Goal: Transaction & Acquisition: Book appointment/travel/reservation

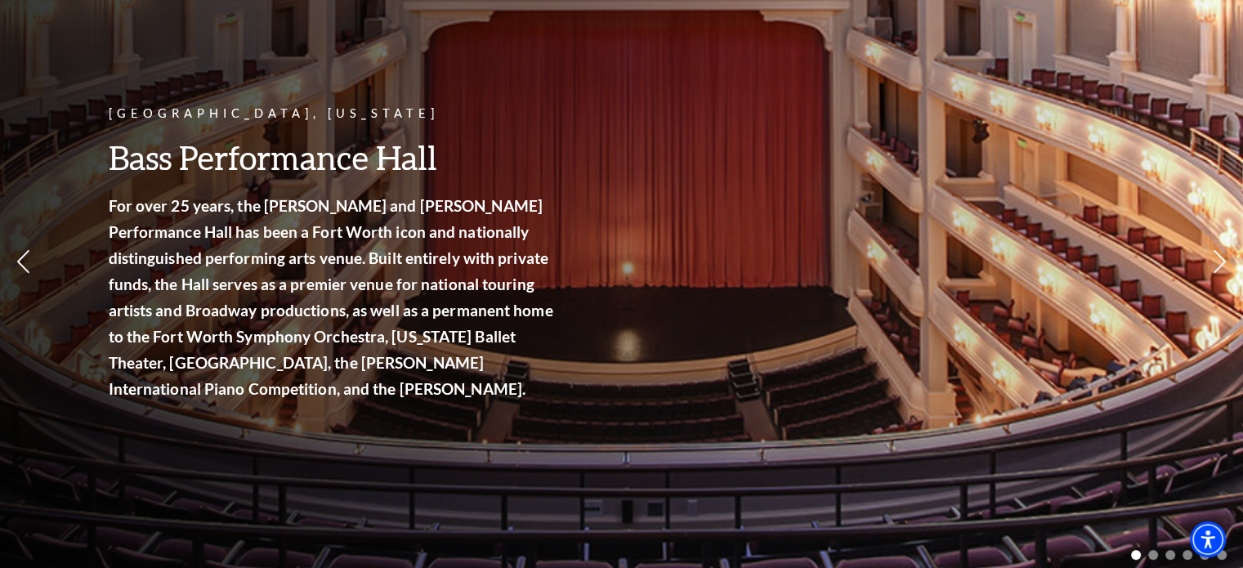
scroll to position [150, 0]
click at [186, 221] on link "Calendar" at bounding box center [164, 228] width 71 height 14
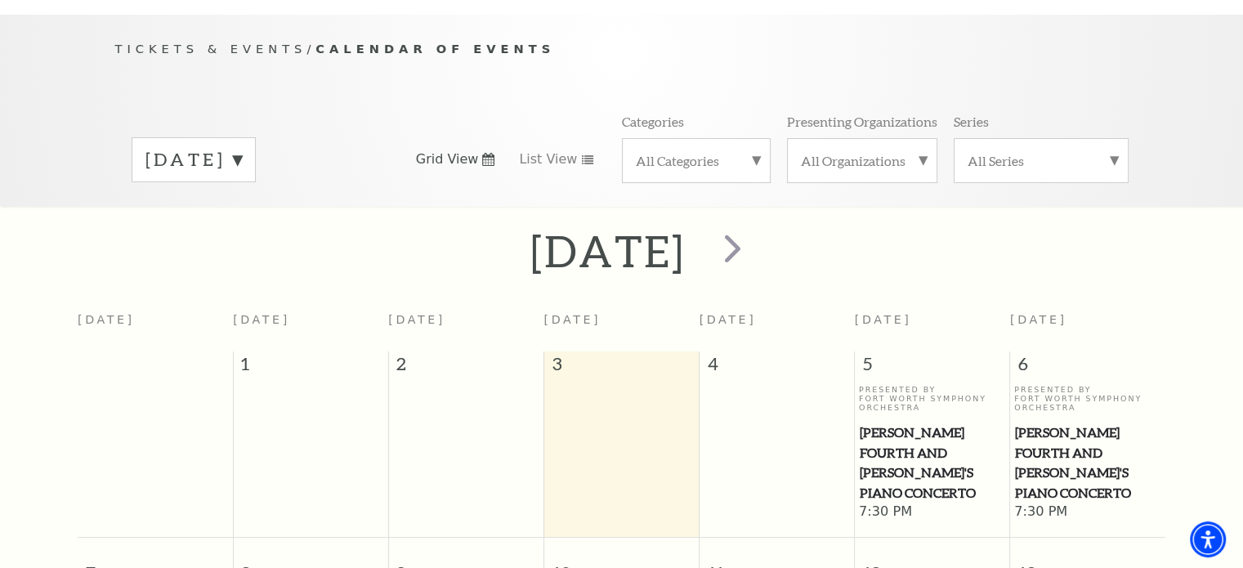
scroll to position [135, 0]
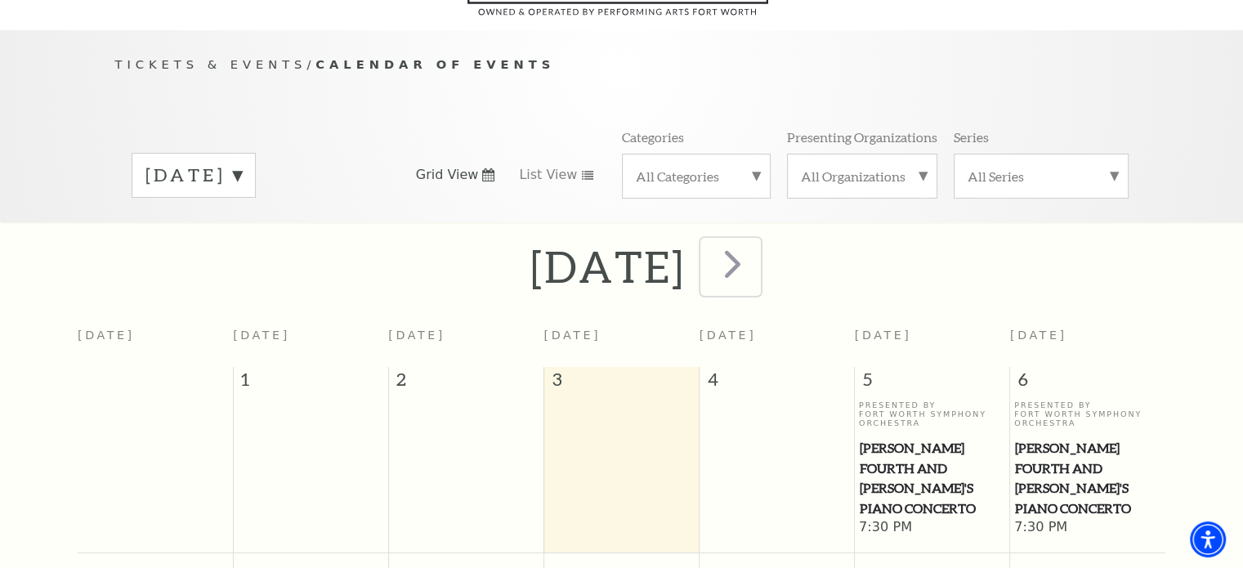
click at [756, 240] on span "next" at bounding box center [732, 263] width 47 height 47
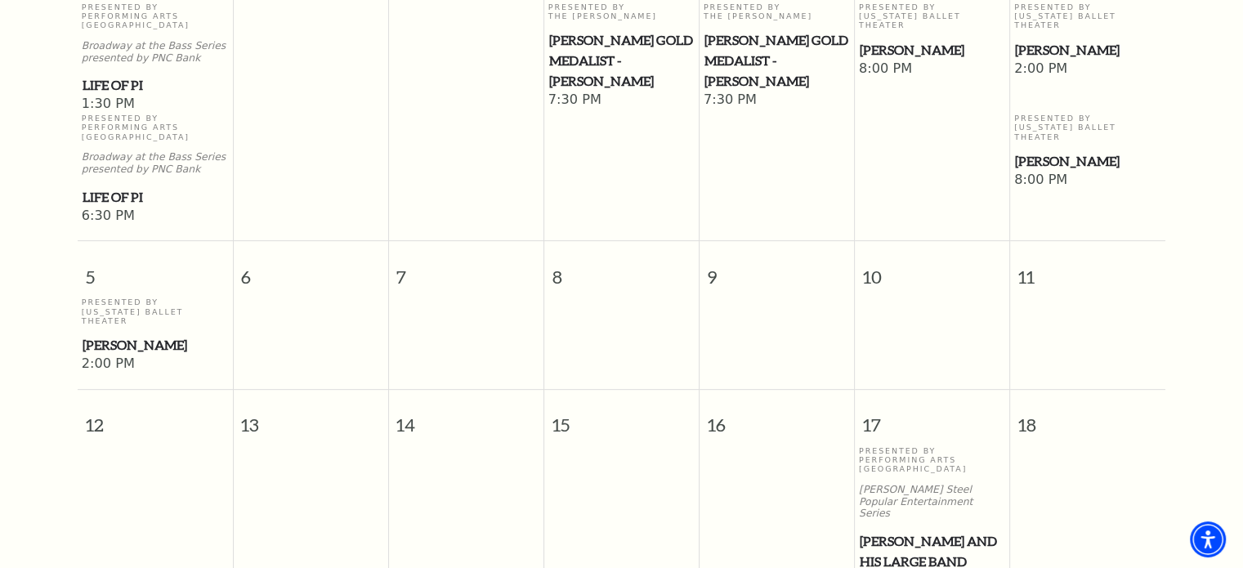
scroll to position [535, 0]
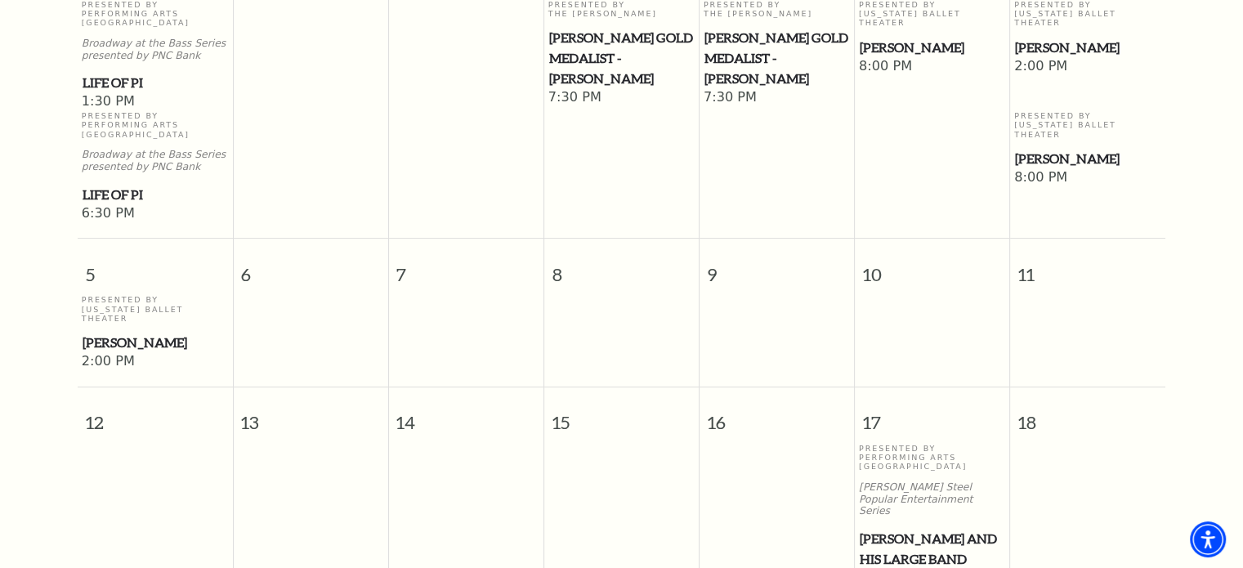
click at [136, 333] on span "[PERSON_NAME]" at bounding box center [155, 343] width 145 height 20
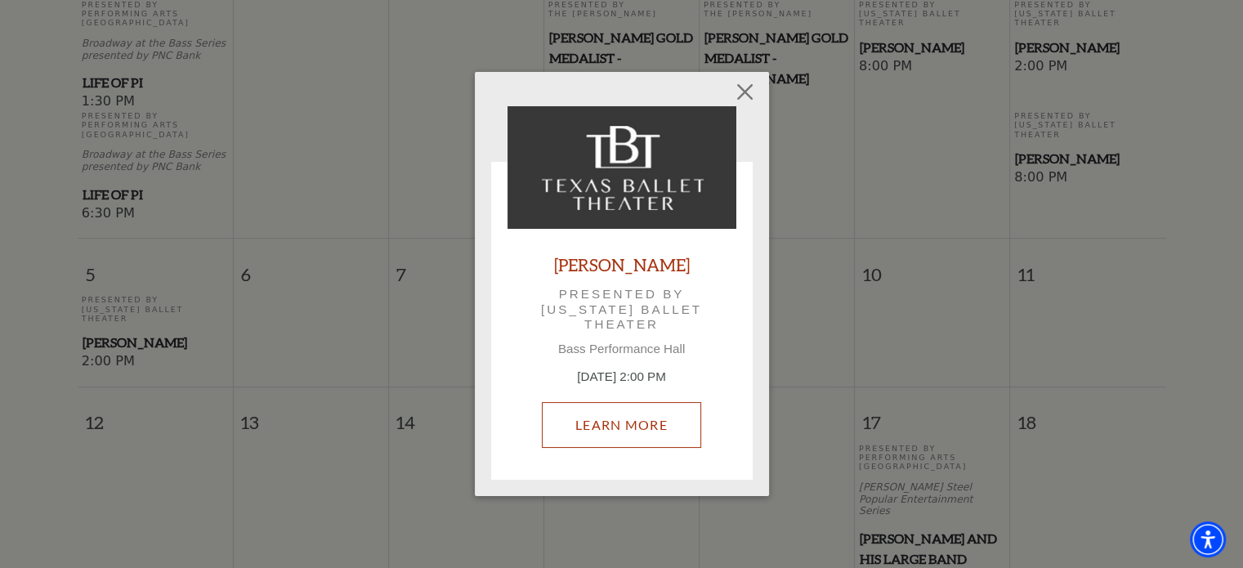
click at [643, 435] on link "Learn More" at bounding box center [621, 425] width 159 height 46
